Goal: Navigation & Orientation: Find specific page/section

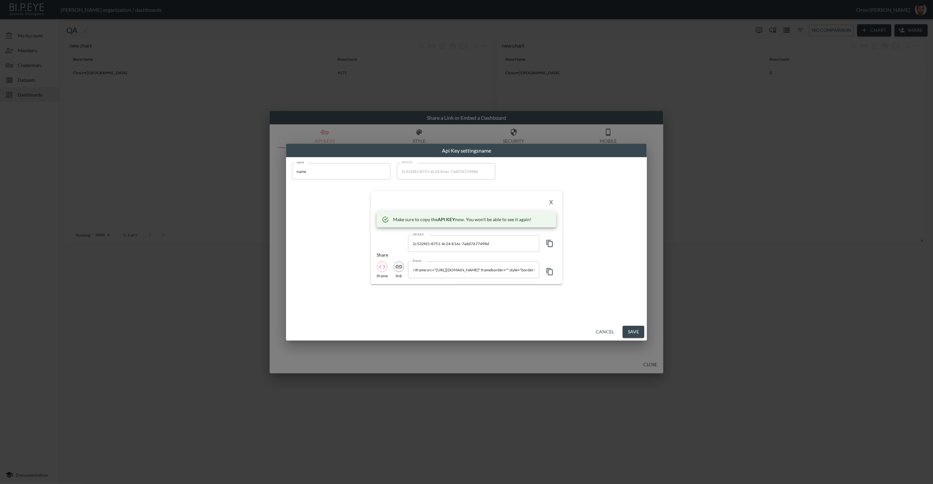
click at [602, 324] on div "Cancel Save" at bounding box center [466, 331] width 361 height 17
click at [603, 326] on button "Cancel" at bounding box center [605, 332] width 24 height 12
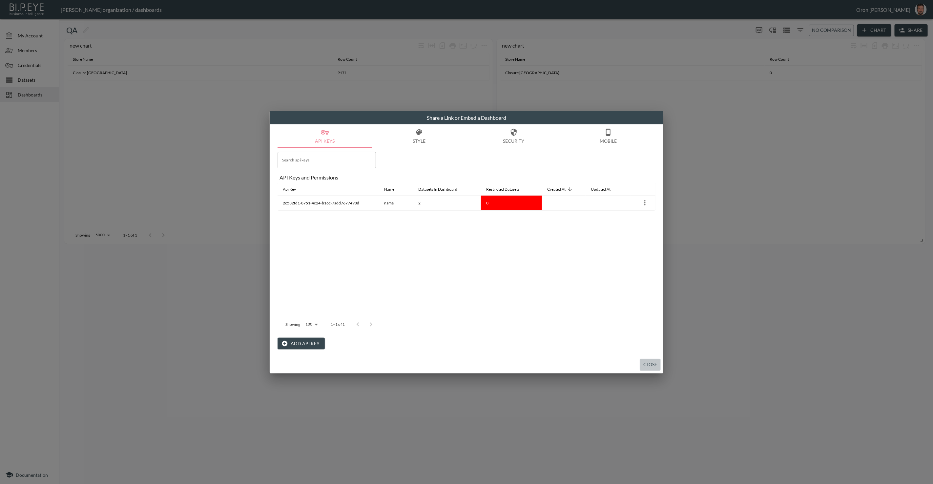
drag, startPoint x: 648, startPoint y: 363, endPoint x: 651, endPoint y: 361, distance: 3.8
click at [648, 362] on button "Close" at bounding box center [650, 365] width 21 height 12
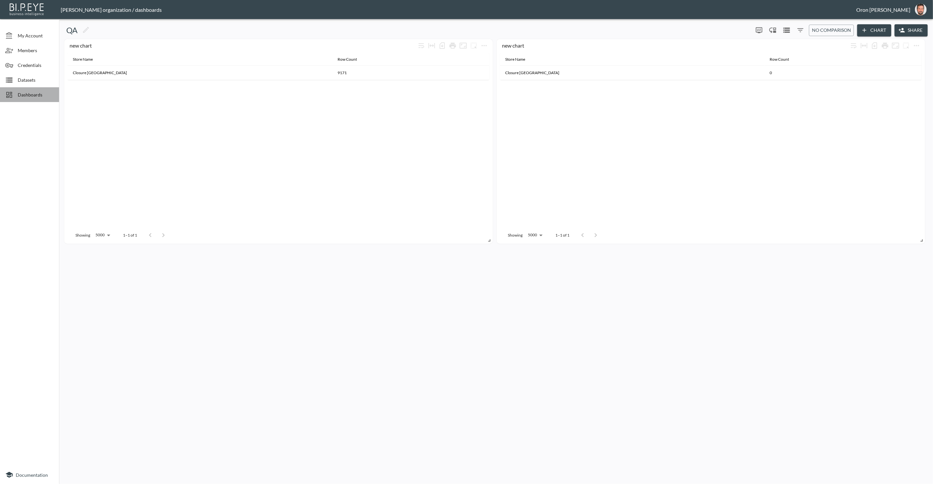
click at [37, 99] on div "Dashboards" at bounding box center [29, 94] width 59 height 15
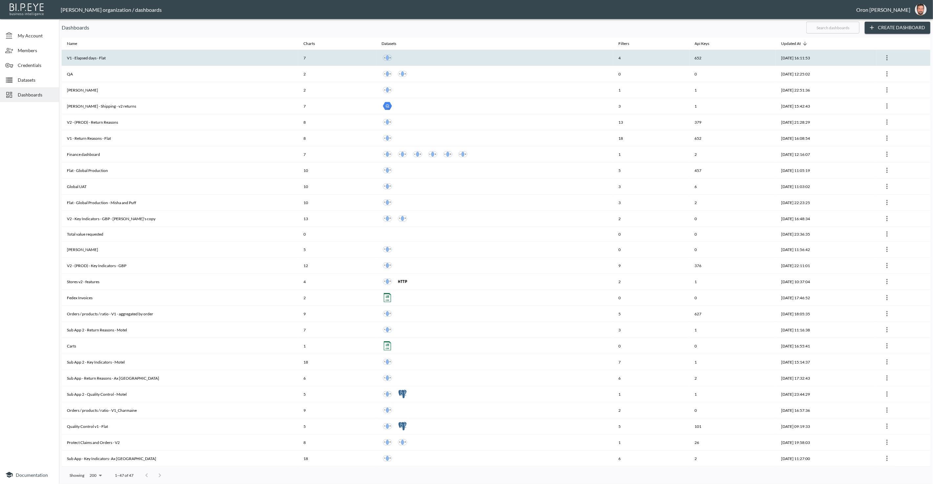
click at [240, 54] on th "V1 - Elapsed days - Flat" at bounding box center [180, 58] width 236 height 16
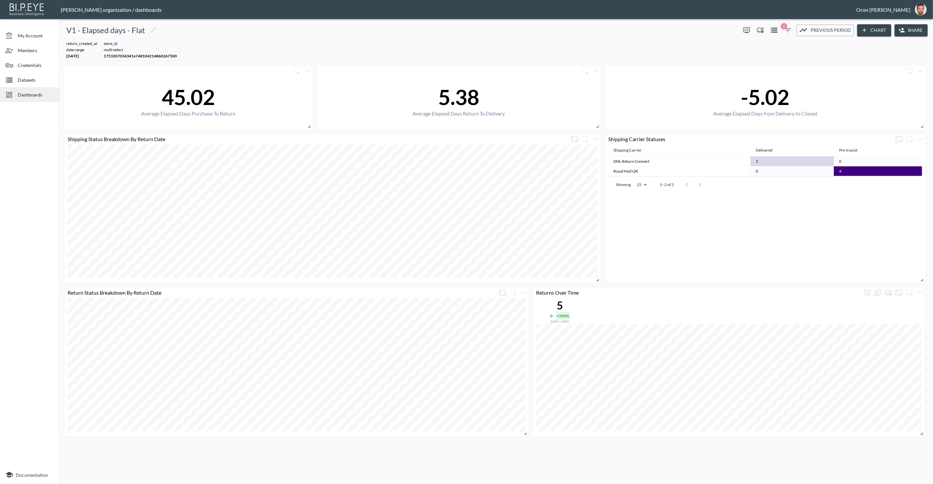
click at [905, 28] on button "Share" at bounding box center [910, 30] width 33 height 12
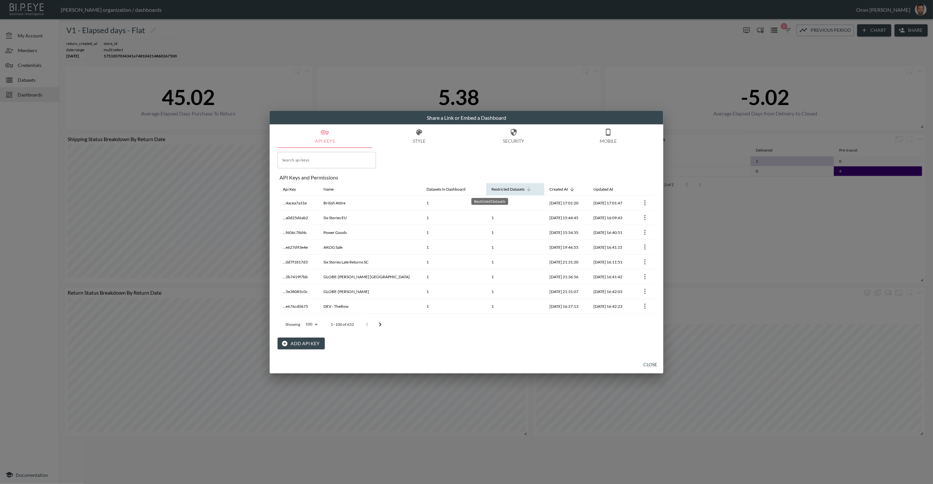
click at [491, 189] on div "Restricted Datasets" at bounding box center [507, 189] width 33 height 8
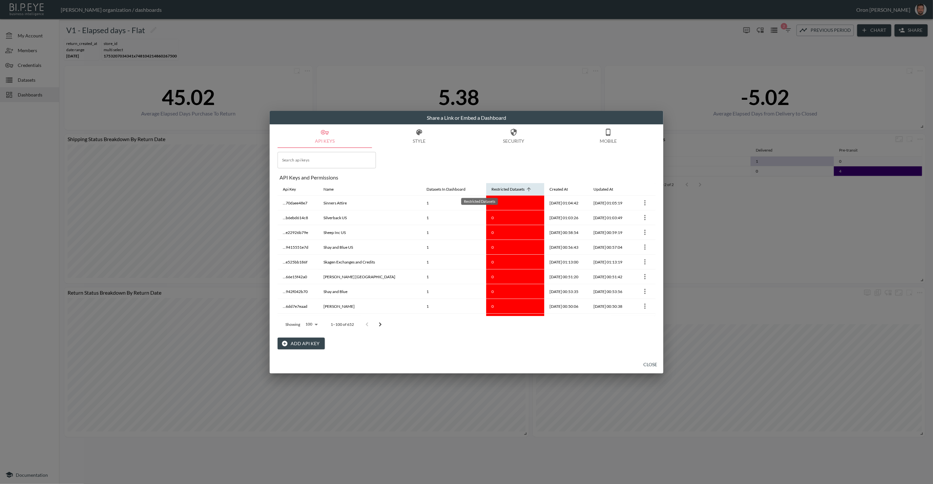
click at [491, 189] on div "Restricted Datasets" at bounding box center [507, 189] width 33 height 8
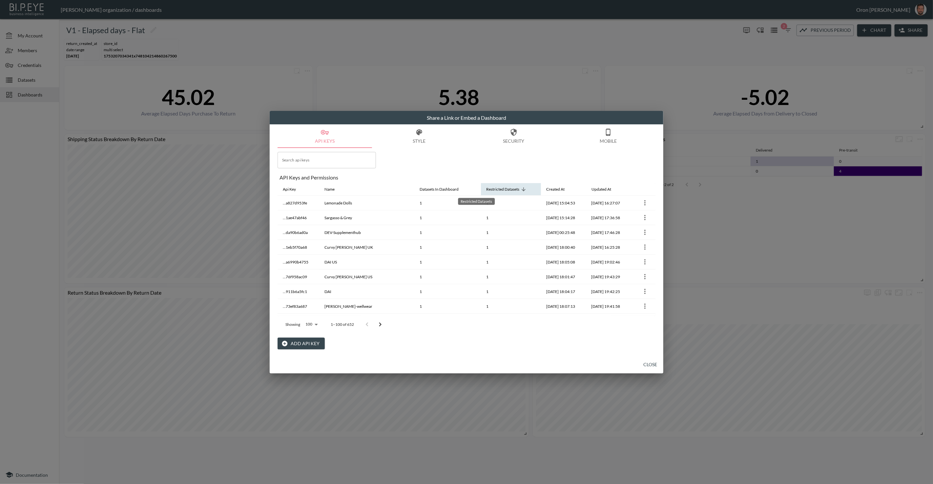
click at [486, 189] on div "Restricted Datasets" at bounding box center [502, 189] width 33 height 8
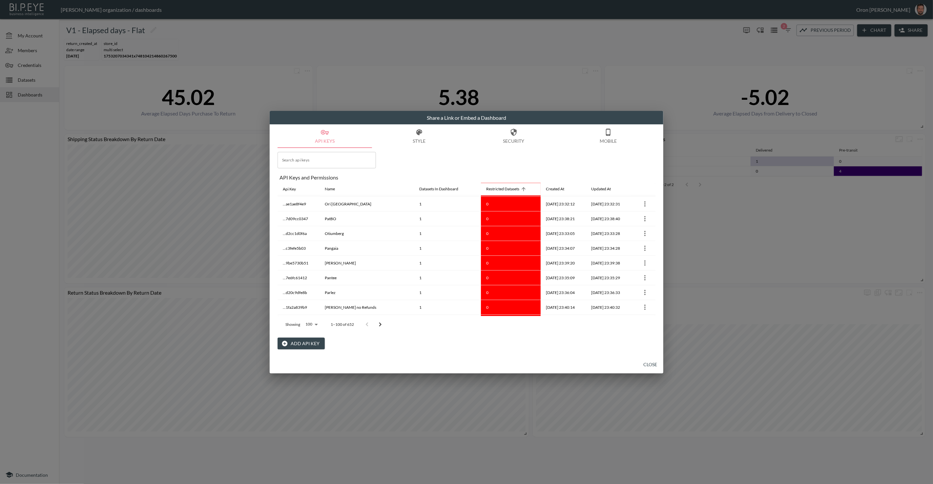
scroll to position [1341, 0]
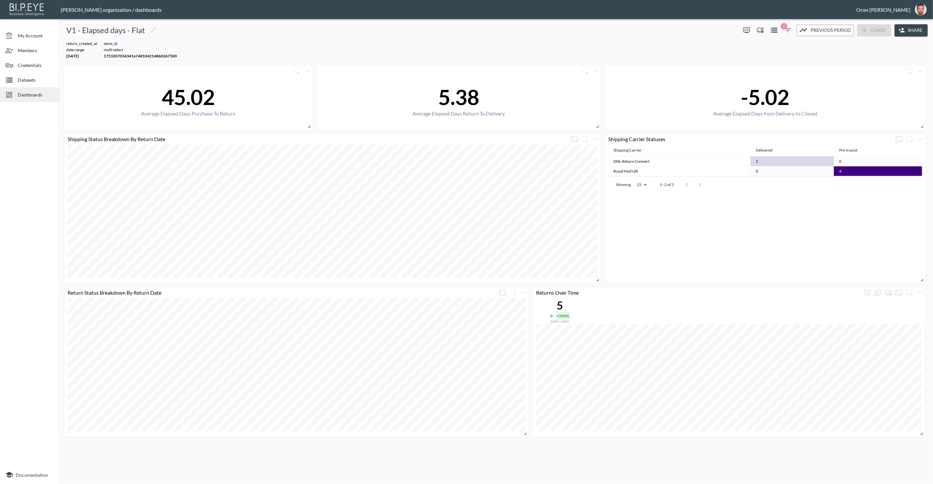
click at [922, 30] on button "Share" at bounding box center [910, 30] width 33 height 12
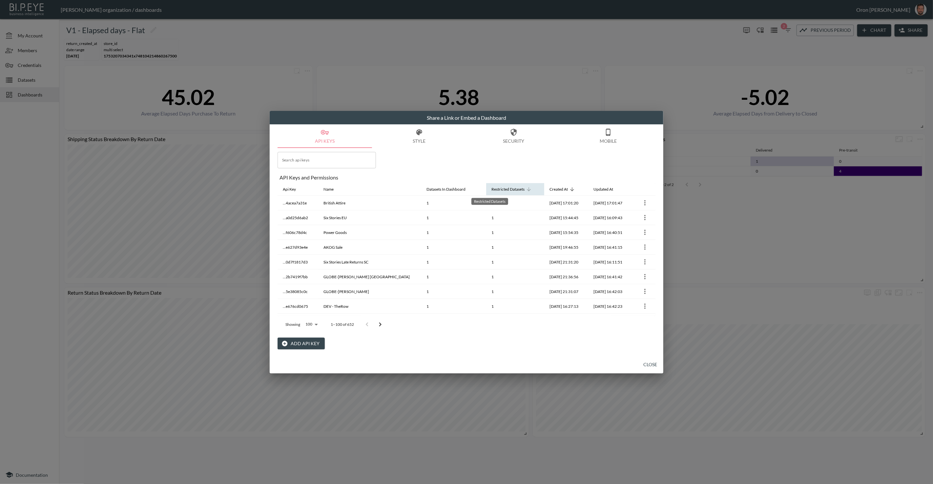
click at [491, 190] on div "Restricted Datasets" at bounding box center [507, 189] width 33 height 8
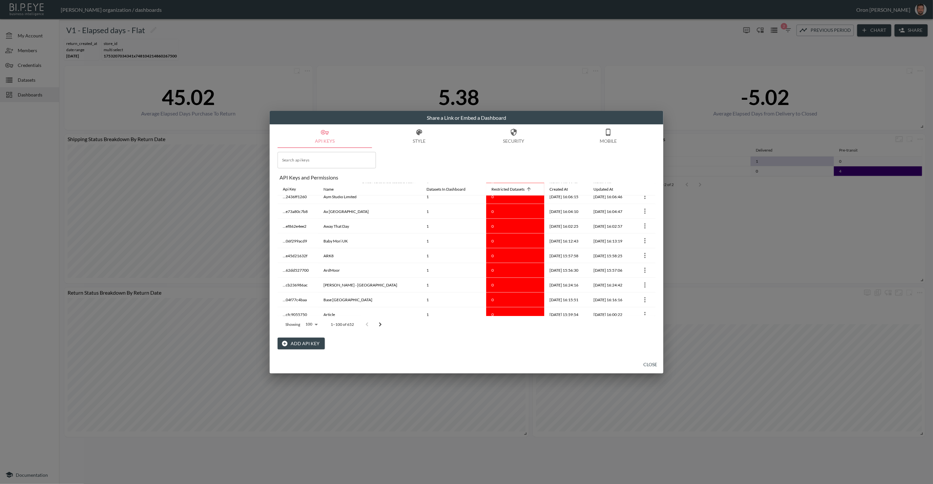
scroll to position [972, 0]
click at [316, 325] on body "BI.P.EYE, Interactive Analytics Dashboards - app [PERSON_NAME] organization / d…" at bounding box center [466, 242] width 933 height 484
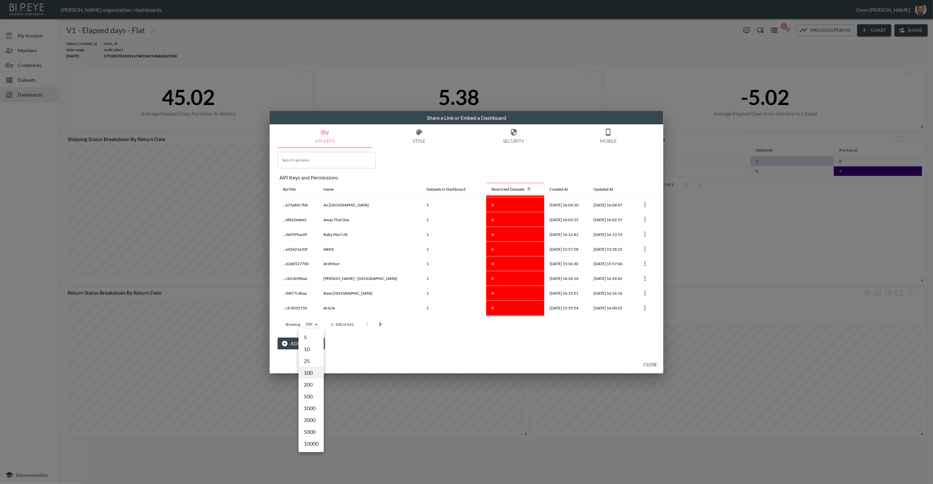
click at [317, 397] on li "500" at bounding box center [310, 396] width 25 height 12
type input "500"
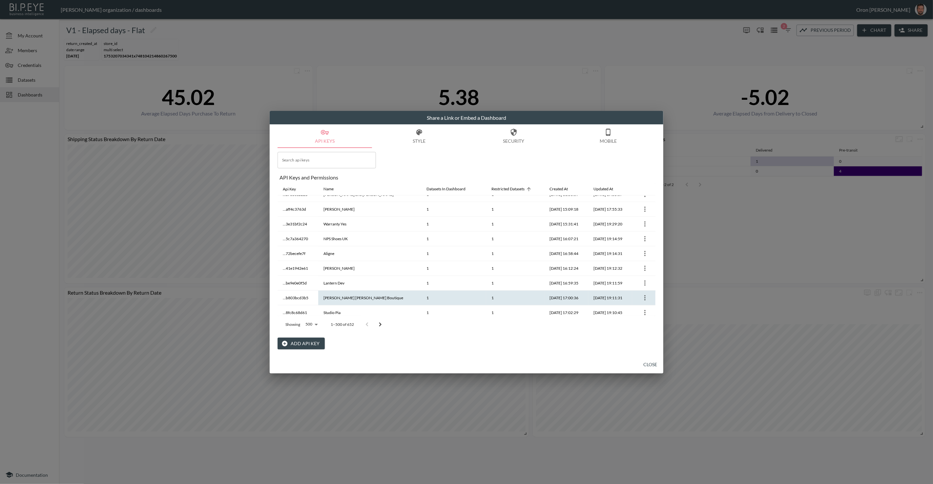
scroll to position [5311, 0]
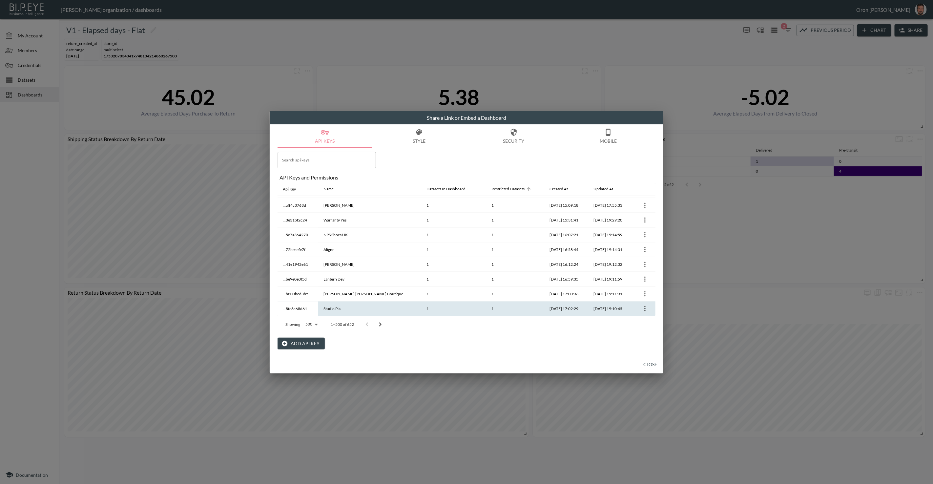
click at [641, 305] on icon "more" at bounding box center [645, 309] width 8 height 8
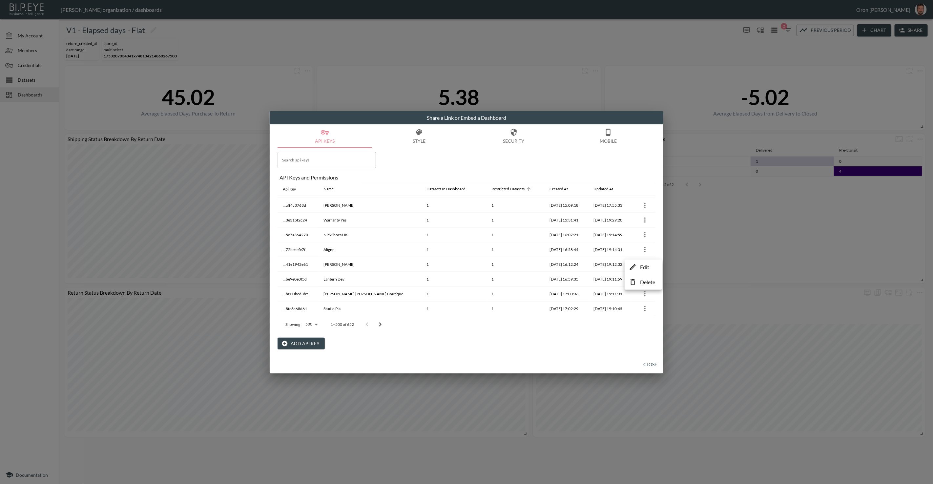
click at [635, 266] on icon at bounding box center [633, 267] width 8 height 8
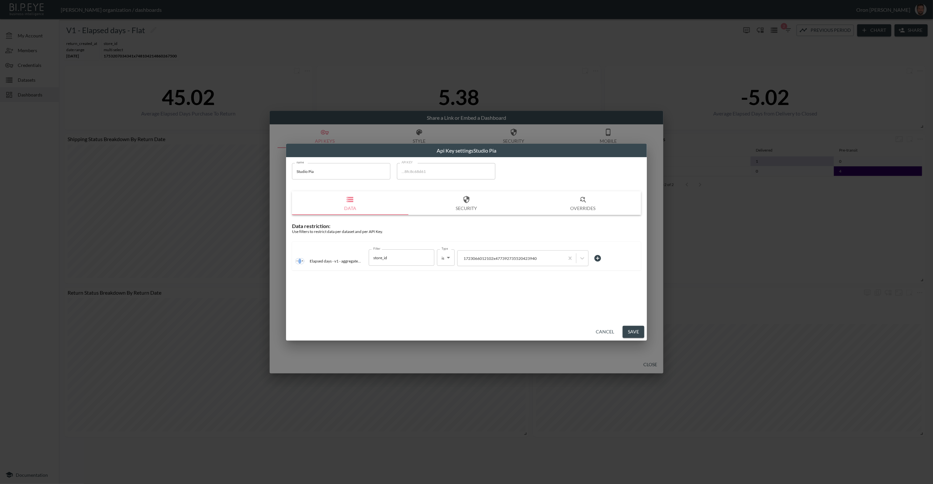
click at [609, 328] on button "Cancel" at bounding box center [605, 332] width 24 height 12
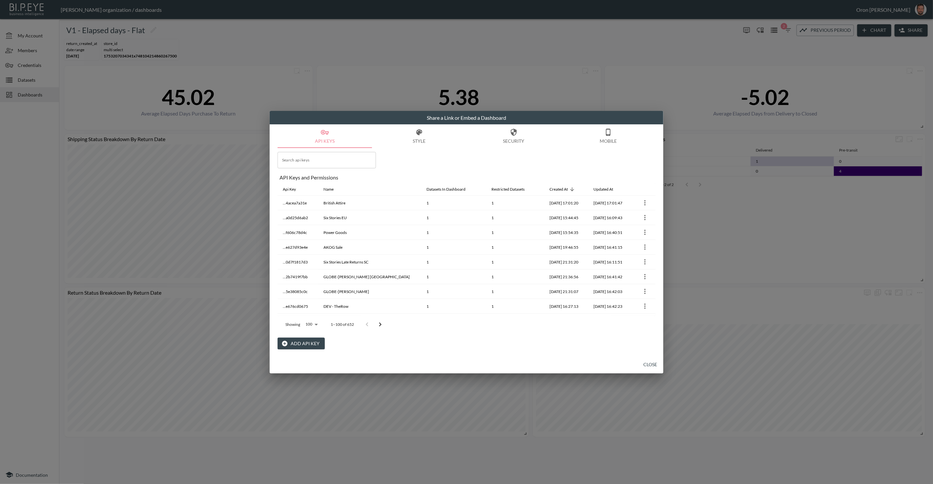
scroll to position [277, 0]
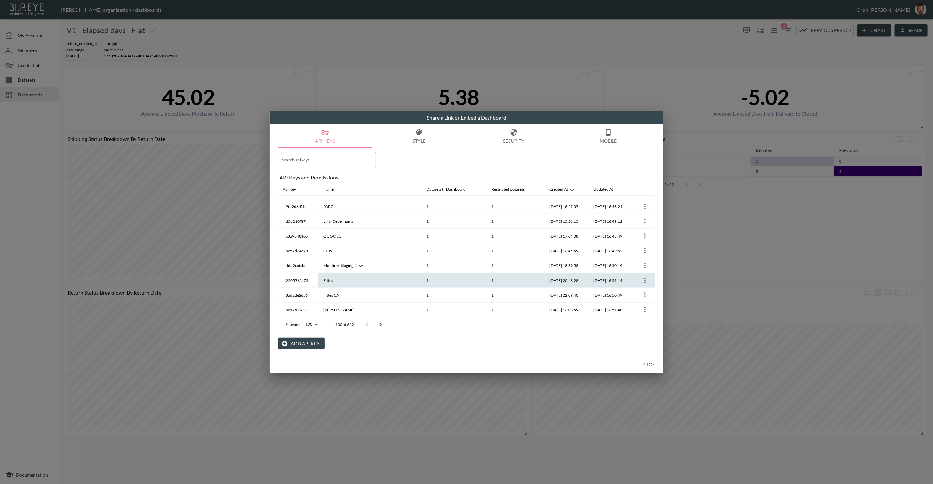
click at [642, 276] on icon "more" at bounding box center [645, 280] width 8 height 8
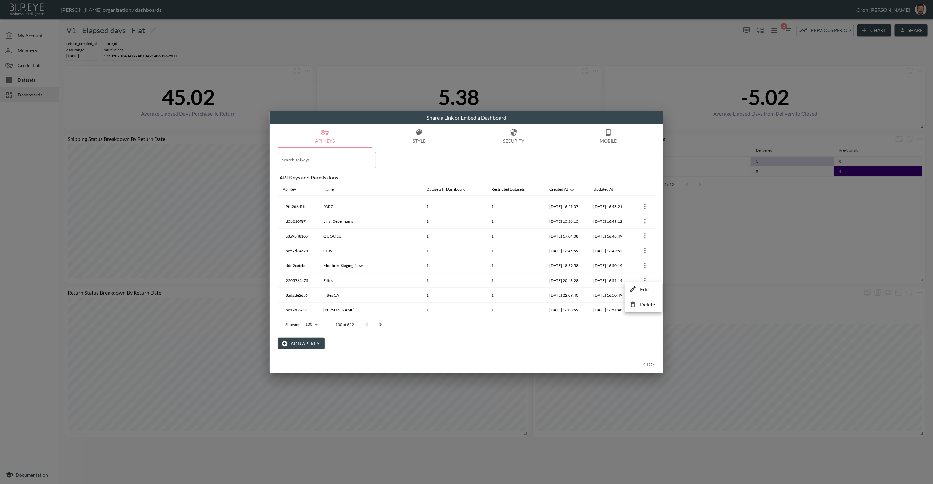
click at [636, 287] on icon at bounding box center [633, 289] width 8 height 8
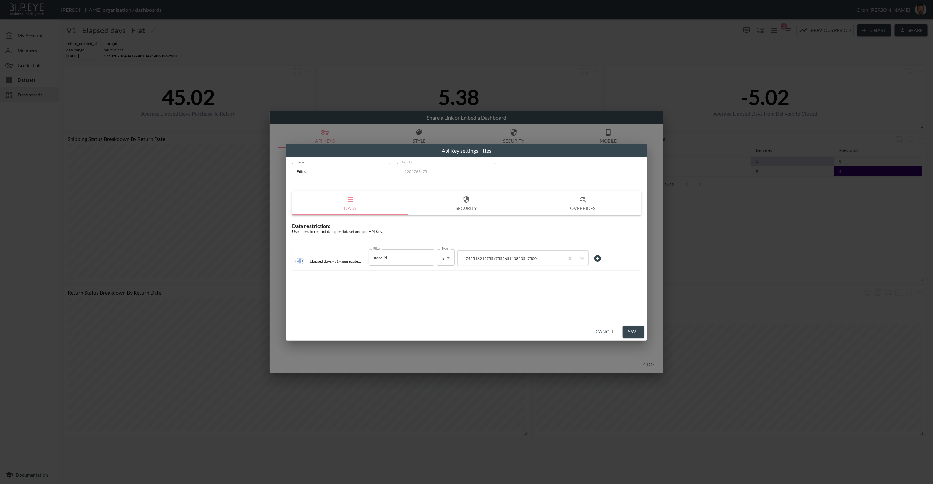
click at [596, 331] on button "Cancel" at bounding box center [605, 332] width 24 height 12
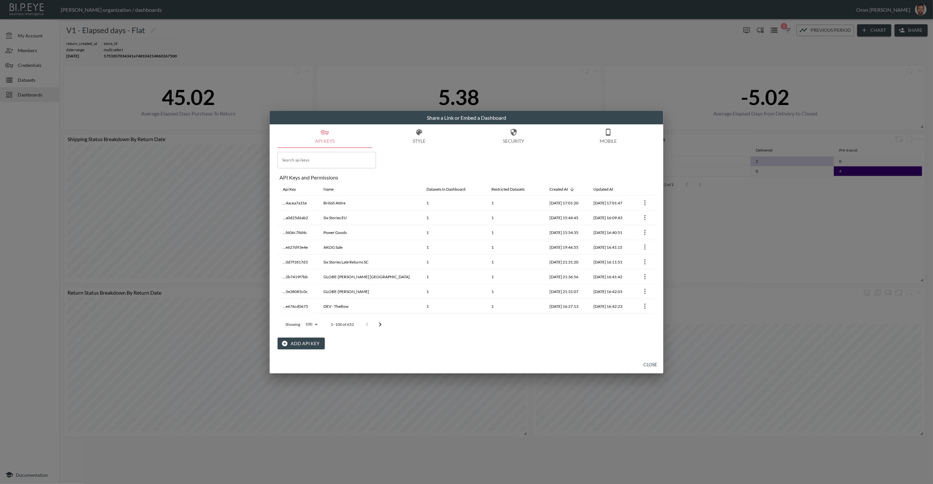
drag, startPoint x: 648, startPoint y: 364, endPoint x: 645, endPoint y: 350, distance: 14.0
click at [648, 363] on button "Close" at bounding box center [650, 365] width 21 height 12
